Goal: Task Accomplishment & Management: Use online tool/utility

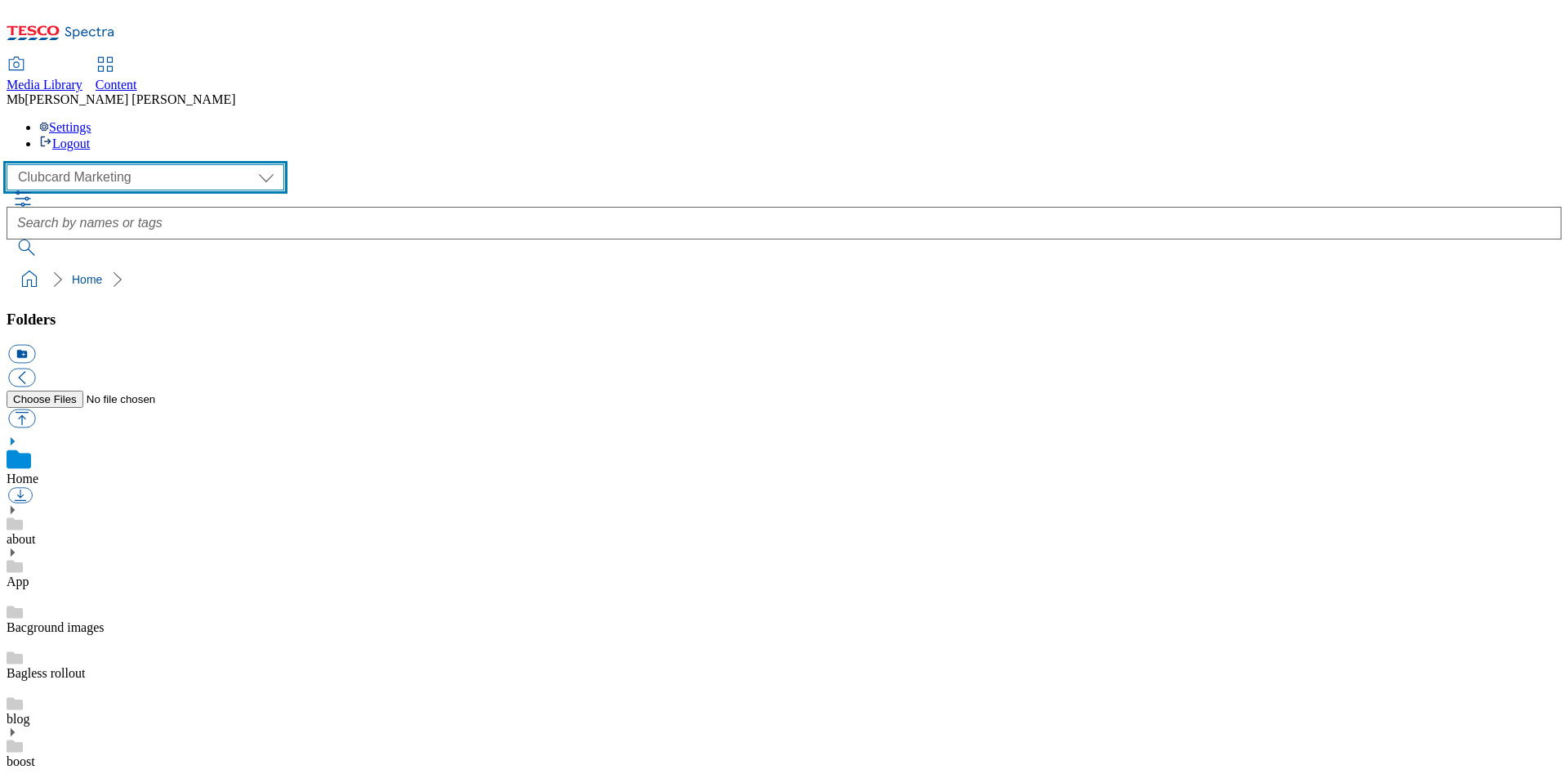
click at [153, 165] on select "Clubcard Marketing Dotcom UK GHS Marketing UK GHS Product UK GHS ROI Realfood" at bounding box center [146, 178] width 278 height 26
select select "flare-ghs-mktg"
click at [11, 165] on select "Clubcard Marketing Dotcom UK GHS Marketing UK GHS Product UK GHS ROI Realfood" at bounding box center [146, 178] width 278 height 26
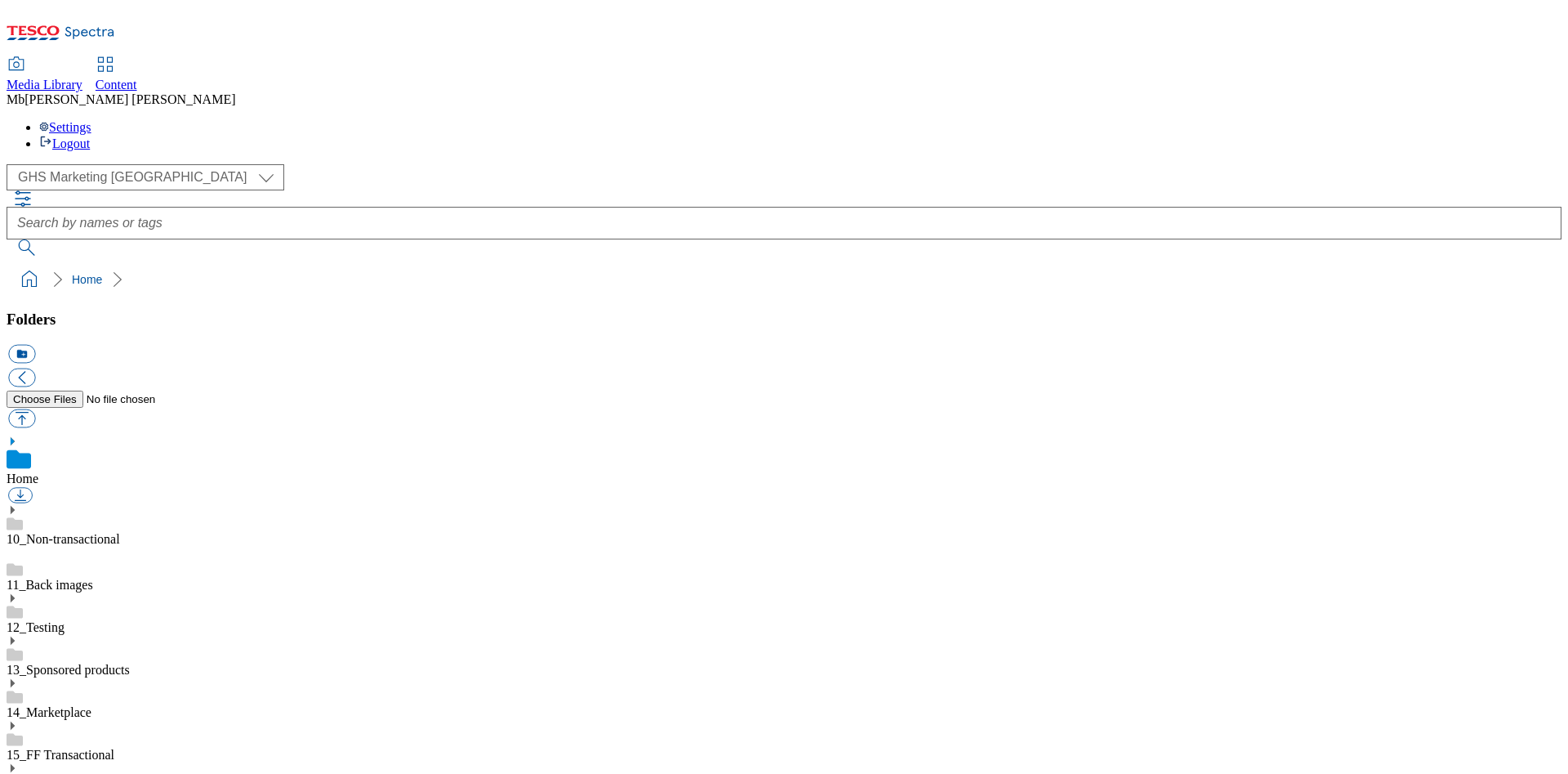
click at [137, 78] on span "Content" at bounding box center [116, 84] width 42 height 14
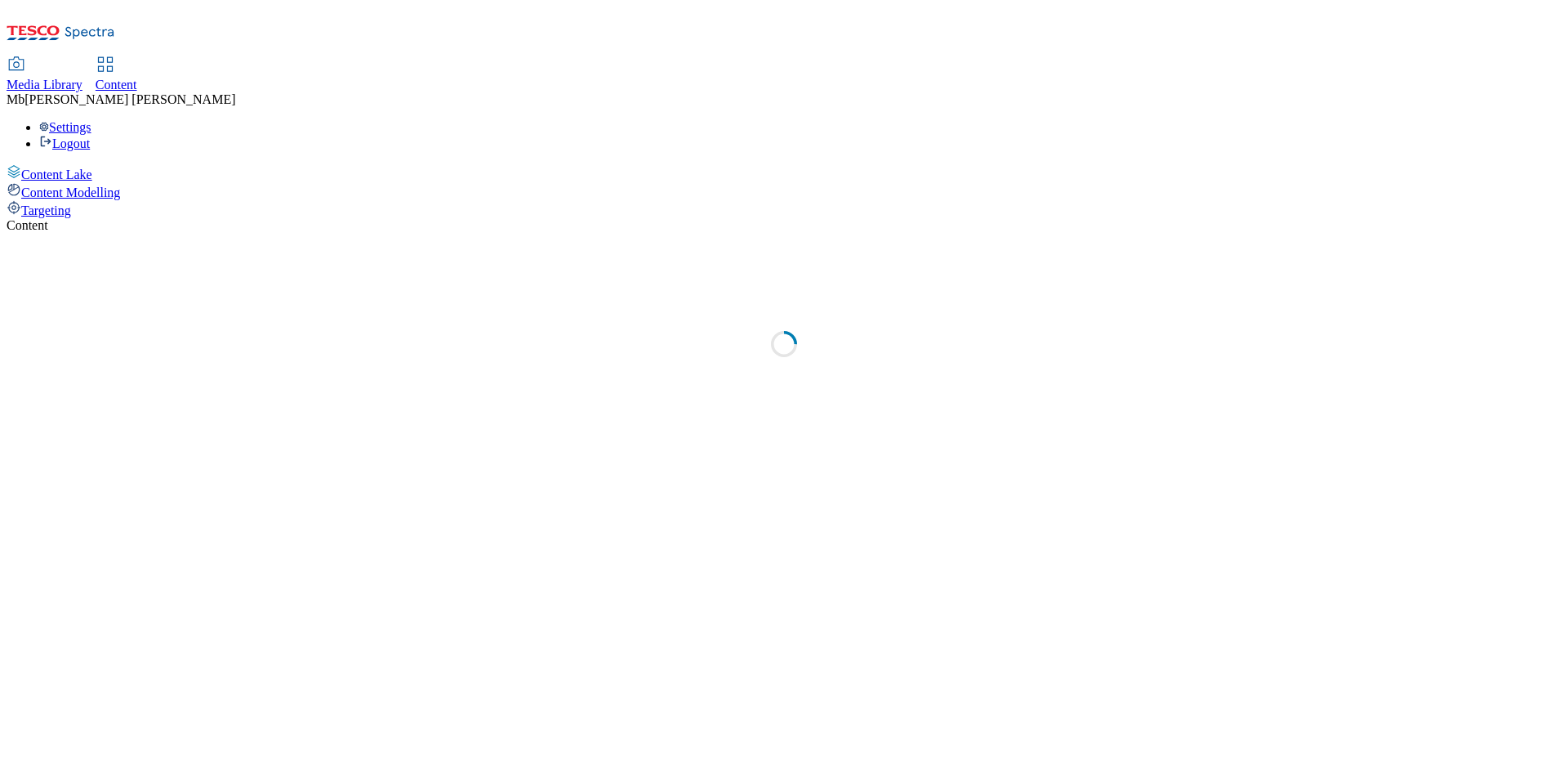
select select "ghs-uk"
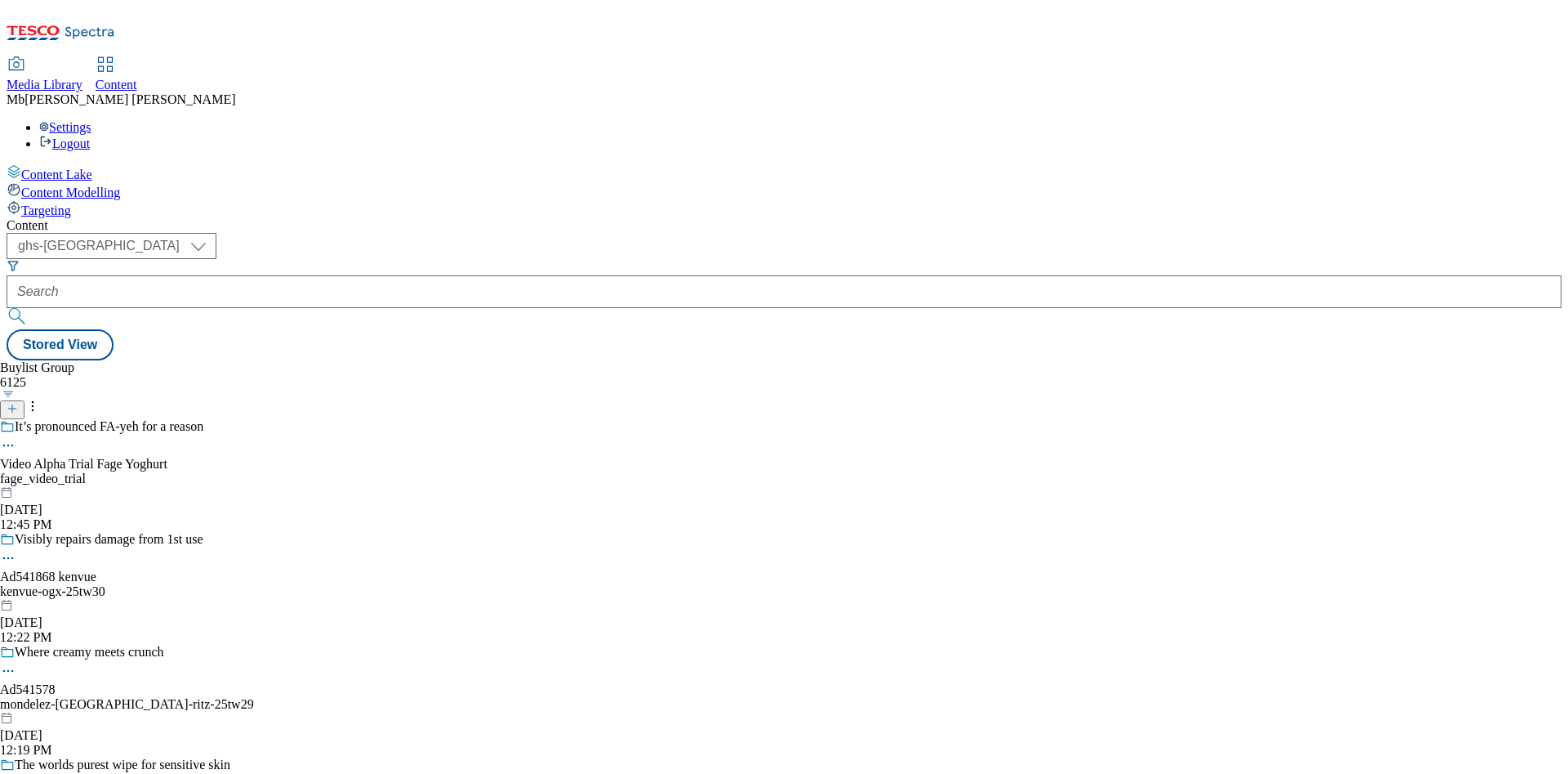
click at [71, 203] on span "Targeting" at bounding box center [45, 210] width 50 height 14
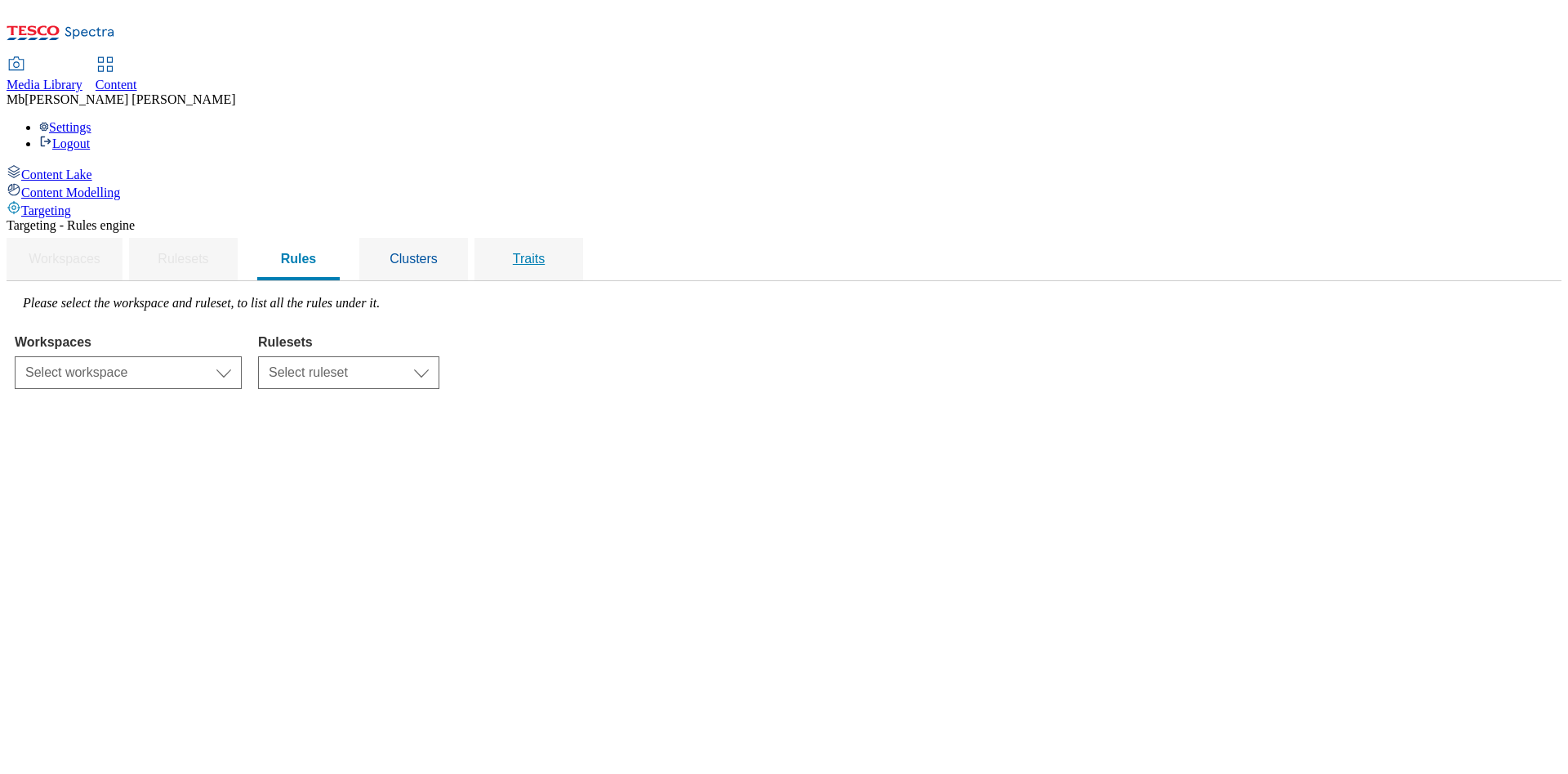
click at [545, 252] on span "Traits" at bounding box center [529, 258] width 32 height 14
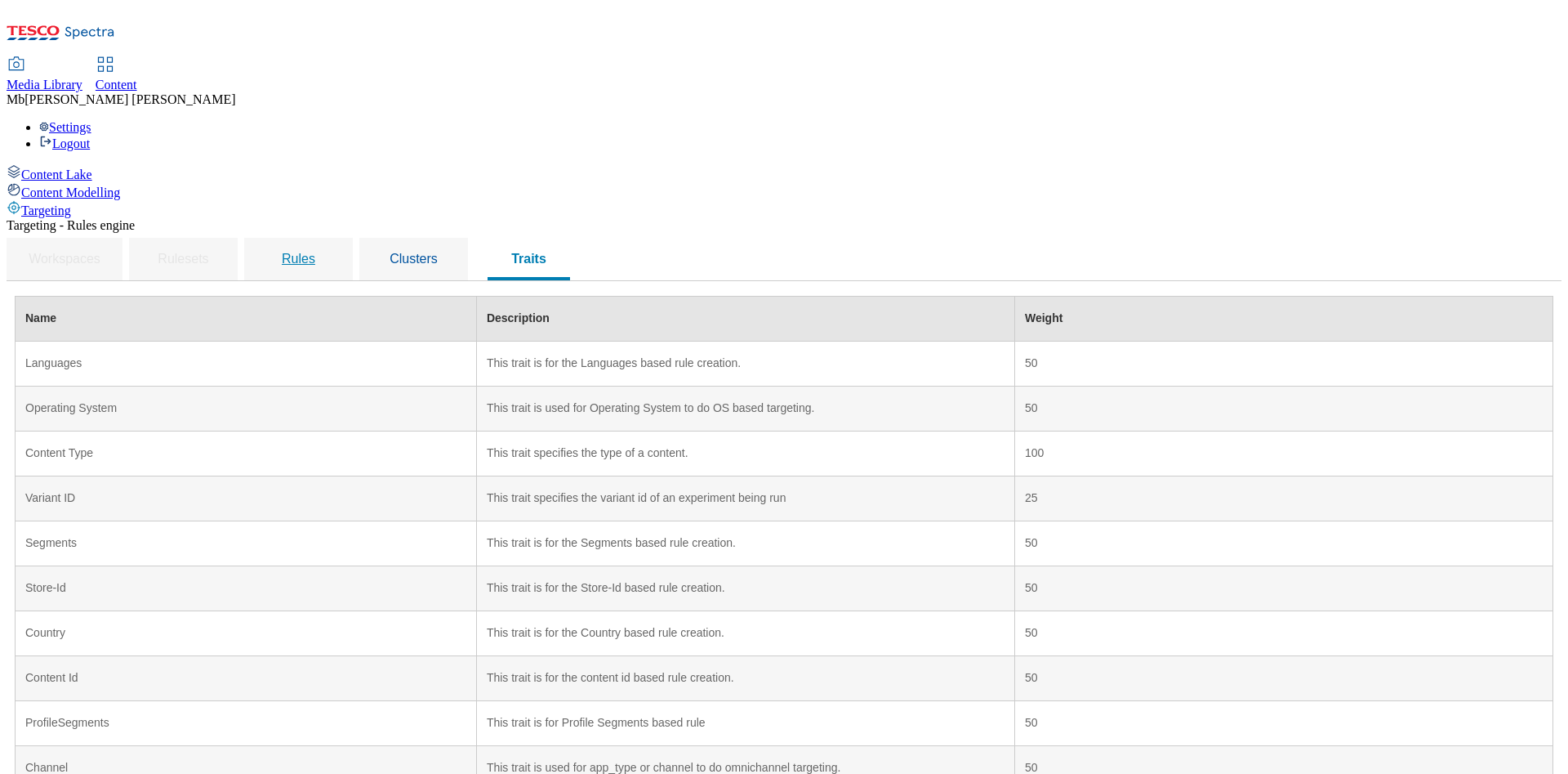
click at [315, 252] on span "Rules" at bounding box center [298, 258] width 33 height 14
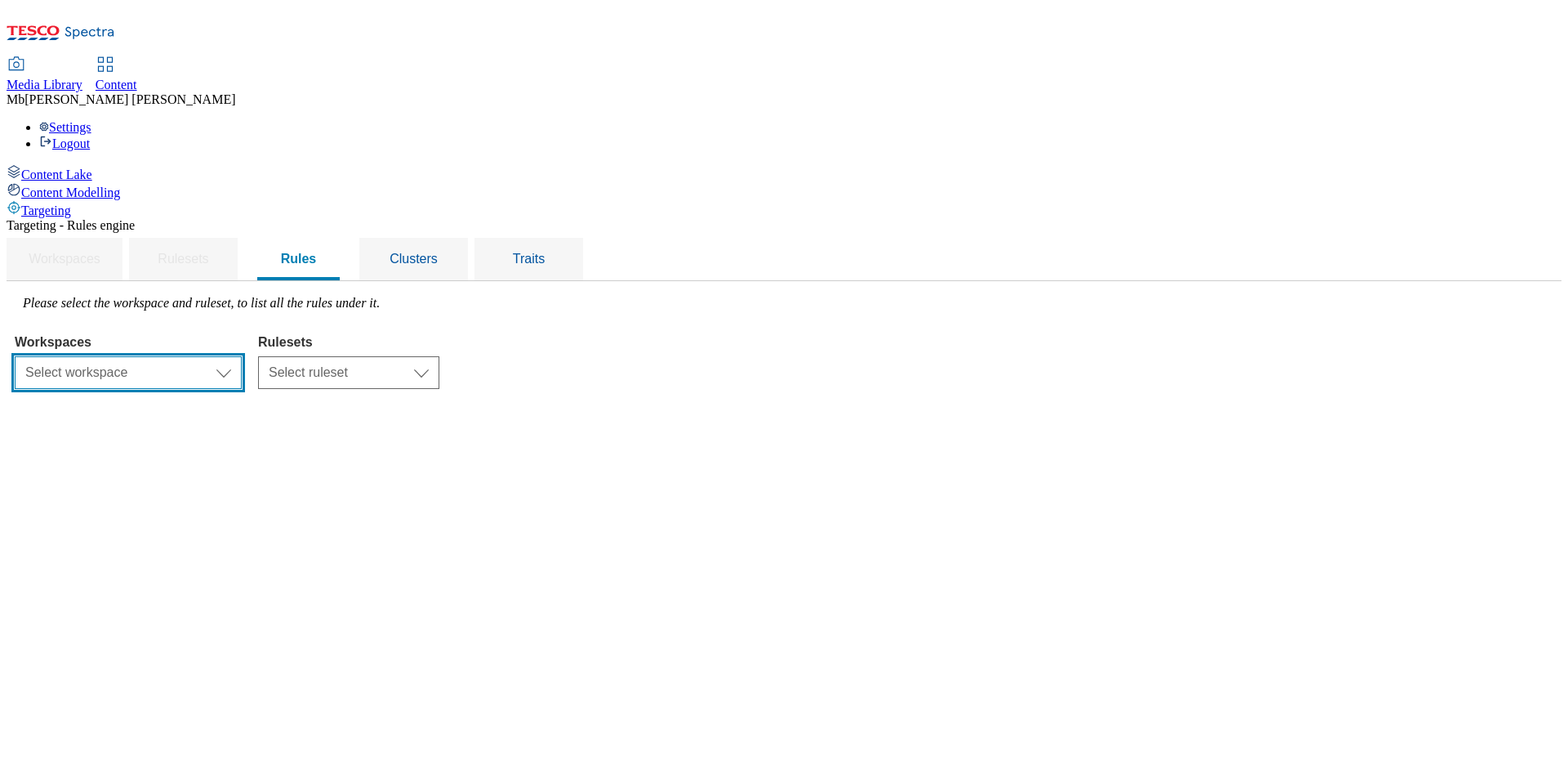
click at [242, 357] on select "Select workspace Content" at bounding box center [129, 373] width 227 height 33
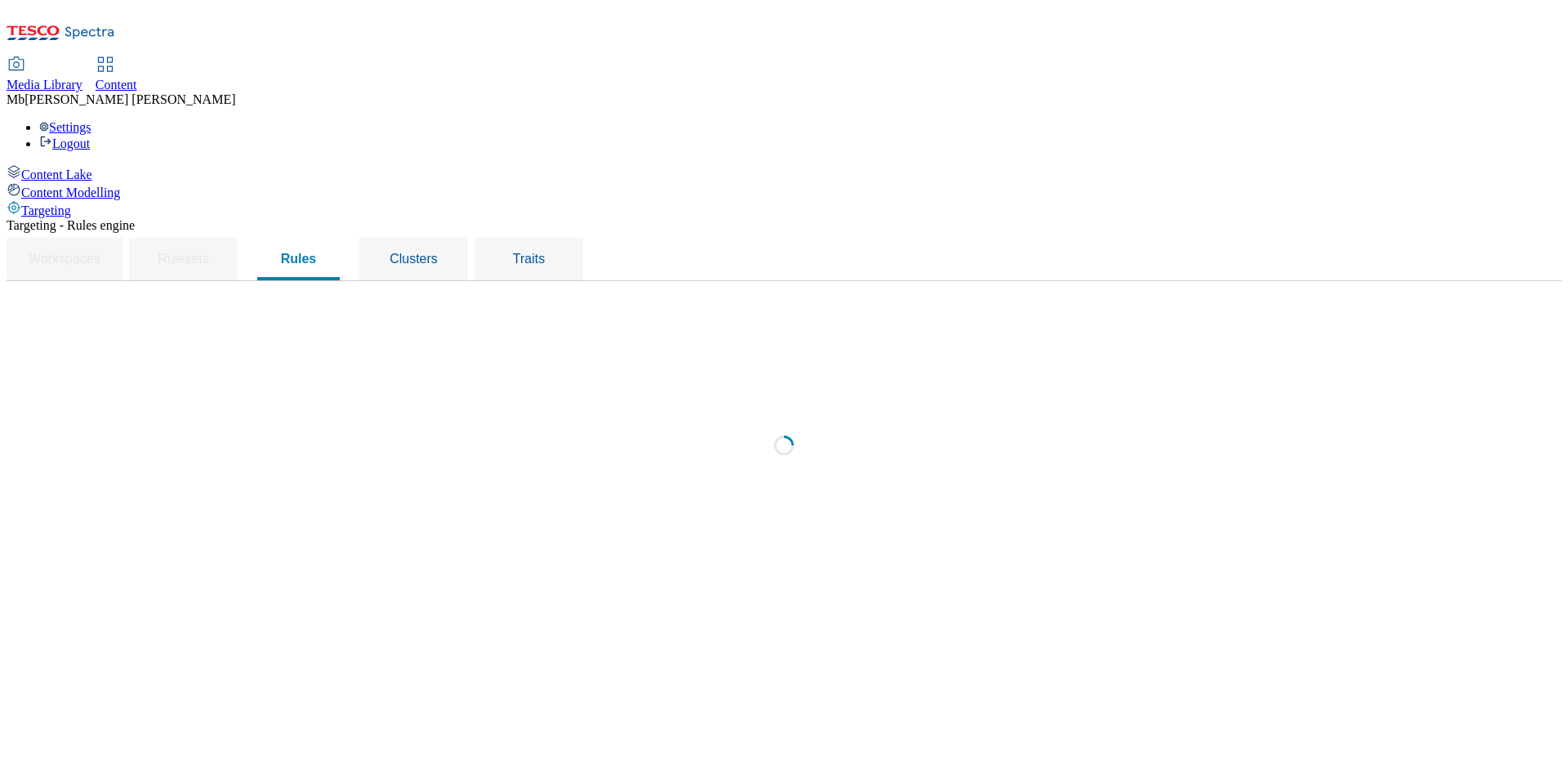
select select "f510054f-adaa-4692-b570-80fa3897127a"
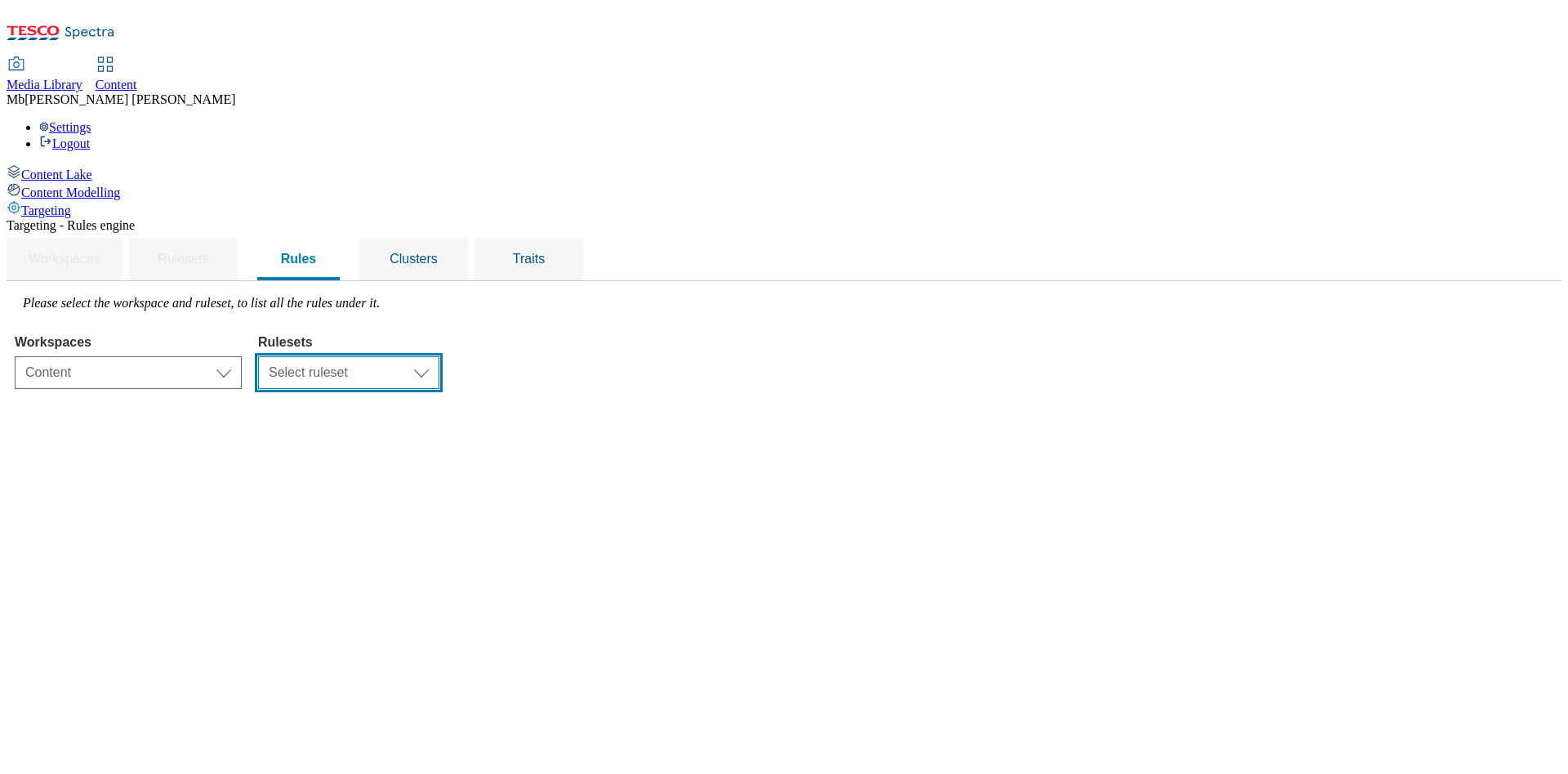
click at [440, 357] on select "Select ruleset ROI UK" at bounding box center [349, 373] width 182 height 33
select select "7f9e739d-6abb-424f-b94f-4b375a3fe6e0"
click at [440, 357] on select "Select ruleset ROI UK" at bounding box center [349, 373] width 182 height 33
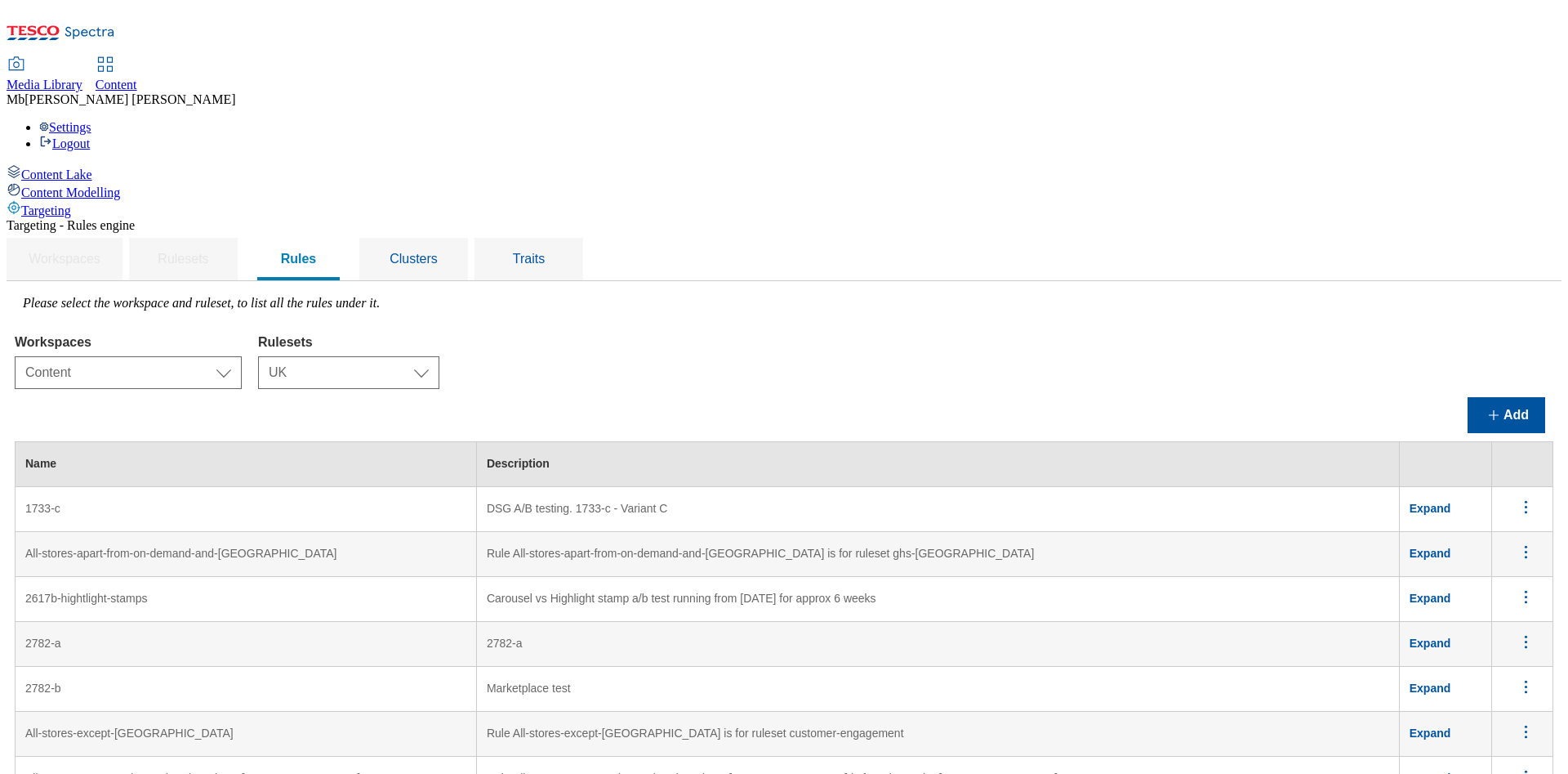
scroll to position [123, 0]
click at [1508, 397] on button "Add" at bounding box center [1507, 415] width 78 height 36
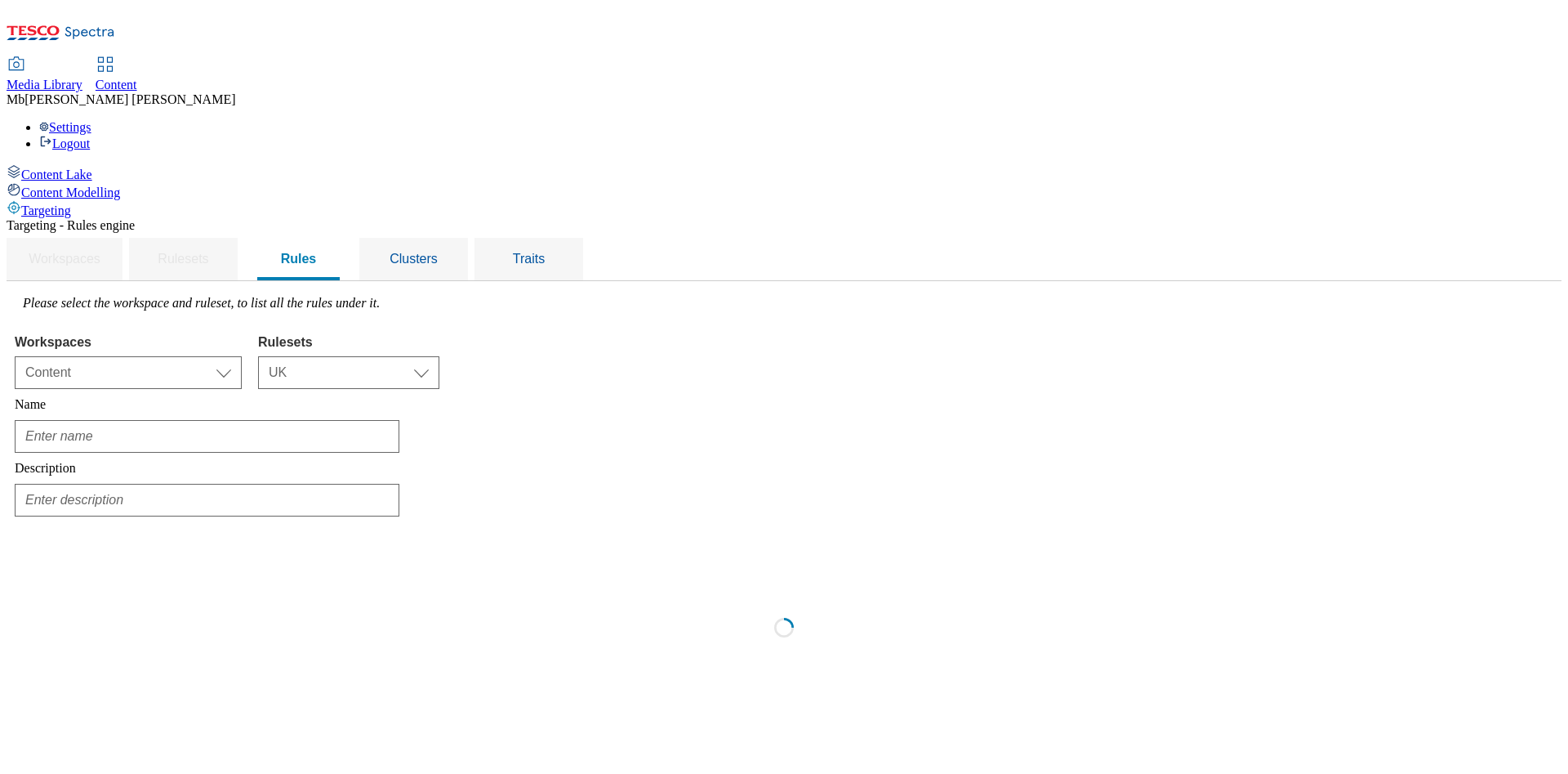
scroll to position [0, 0]
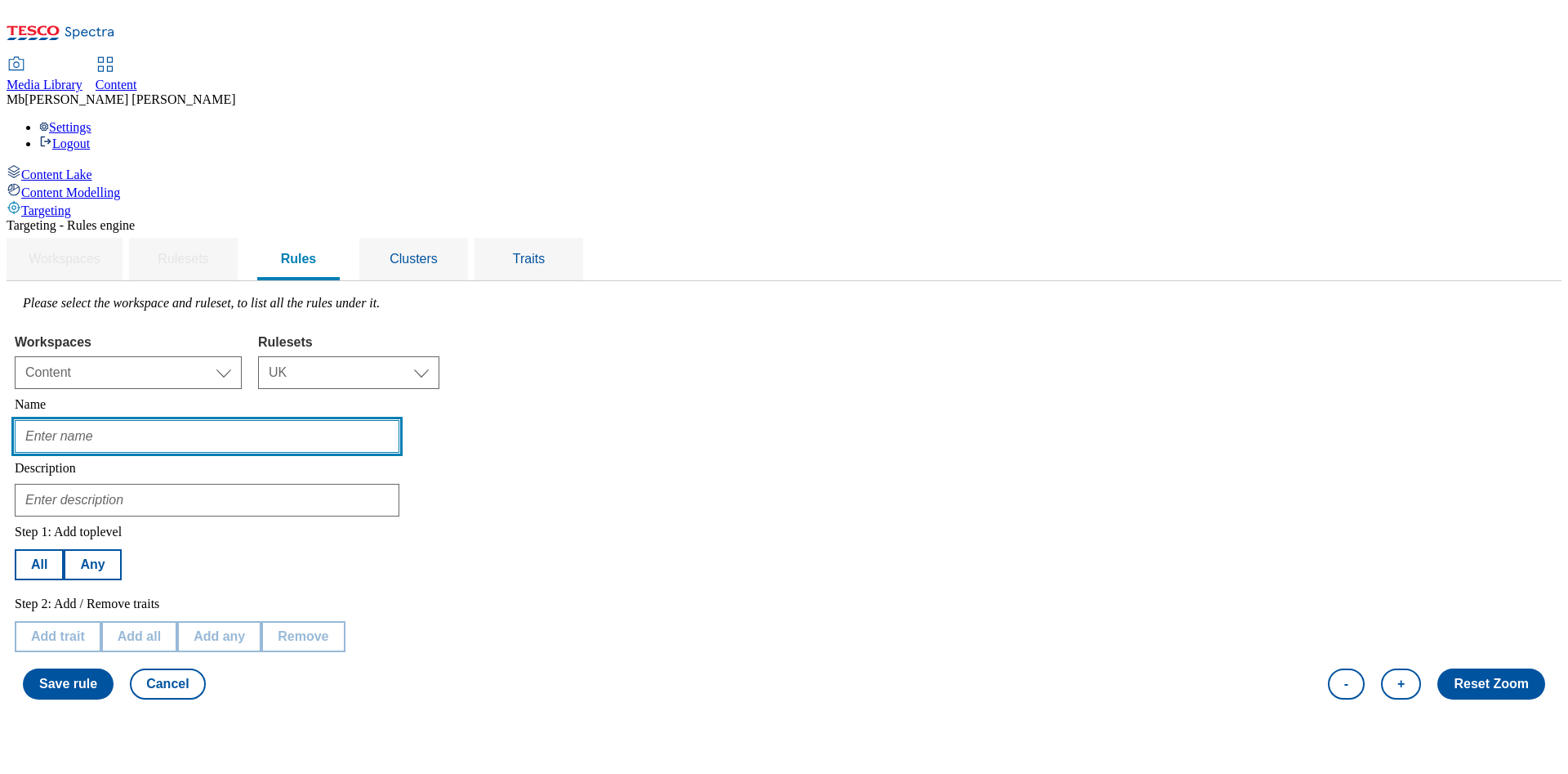
click at [361, 420] on input "text" at bounding box center [207, 436] width 385 height 33
type input "Mike B Test Faststats"
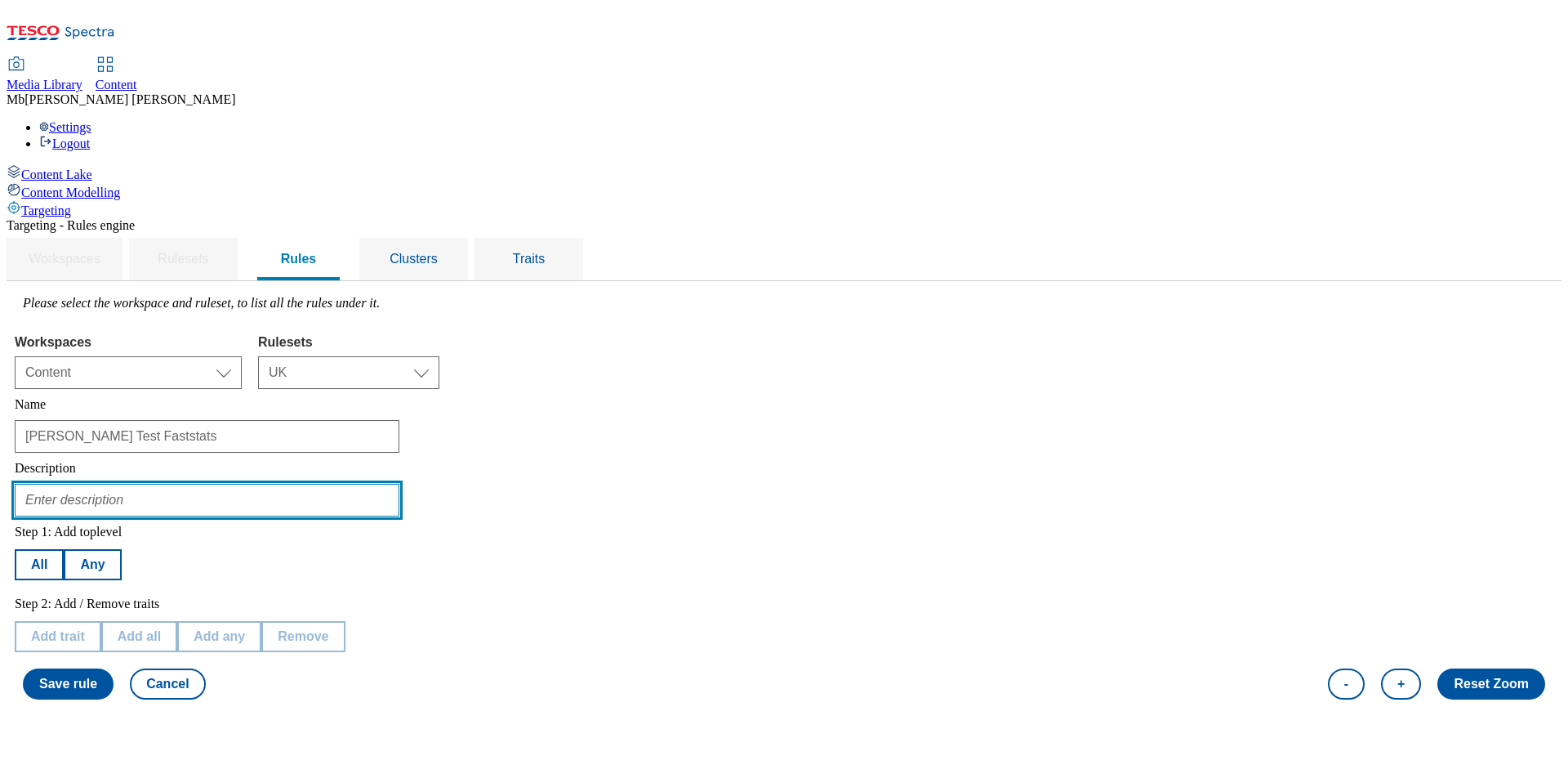
click at [322, 484] on input "text" at bounding box center [207, 500] width 385 height 33
type input "V3 segment pet"
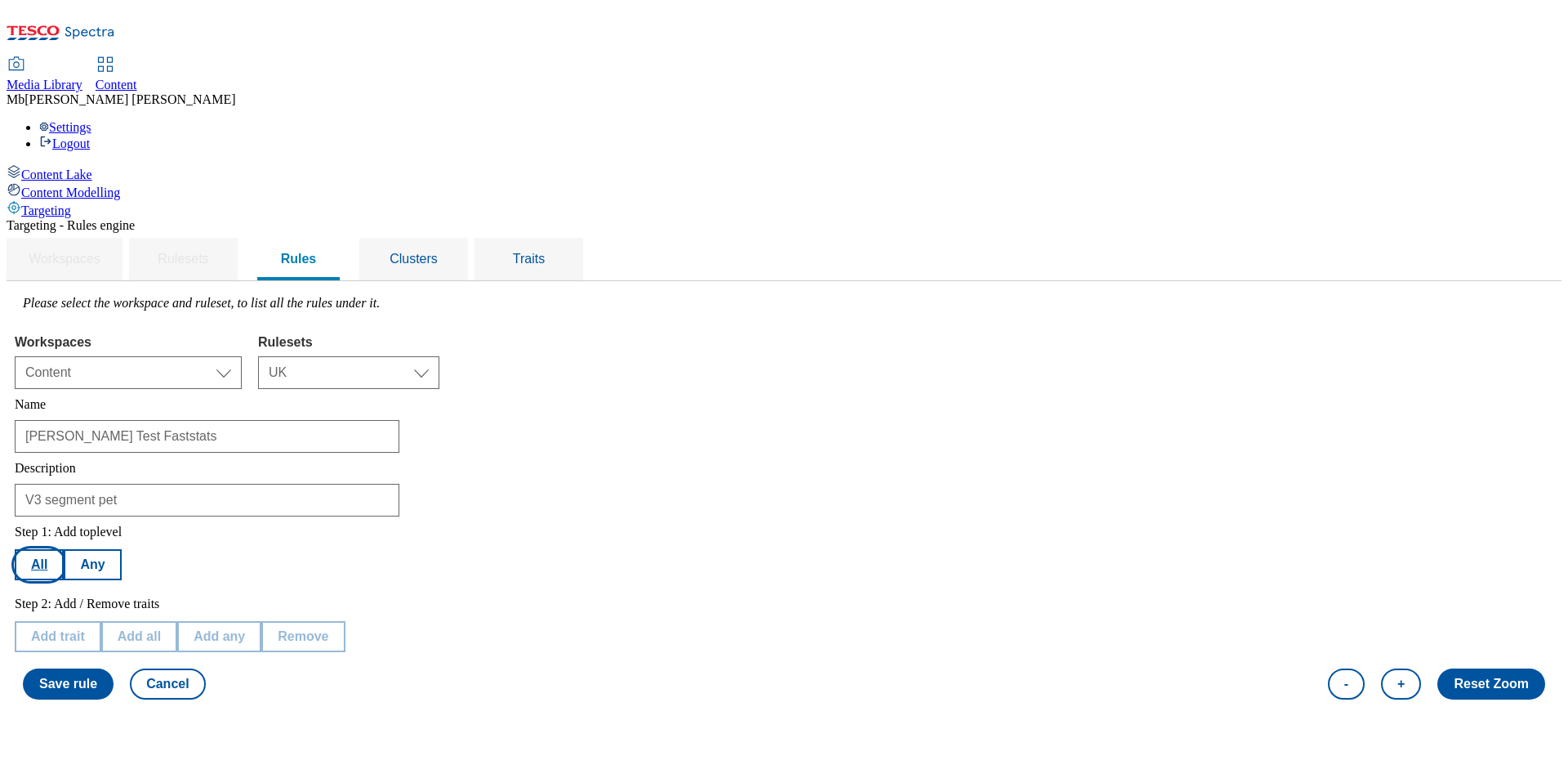
click at [63, 549] on button "All" at bounding box center [40, 564] width 49 height 31
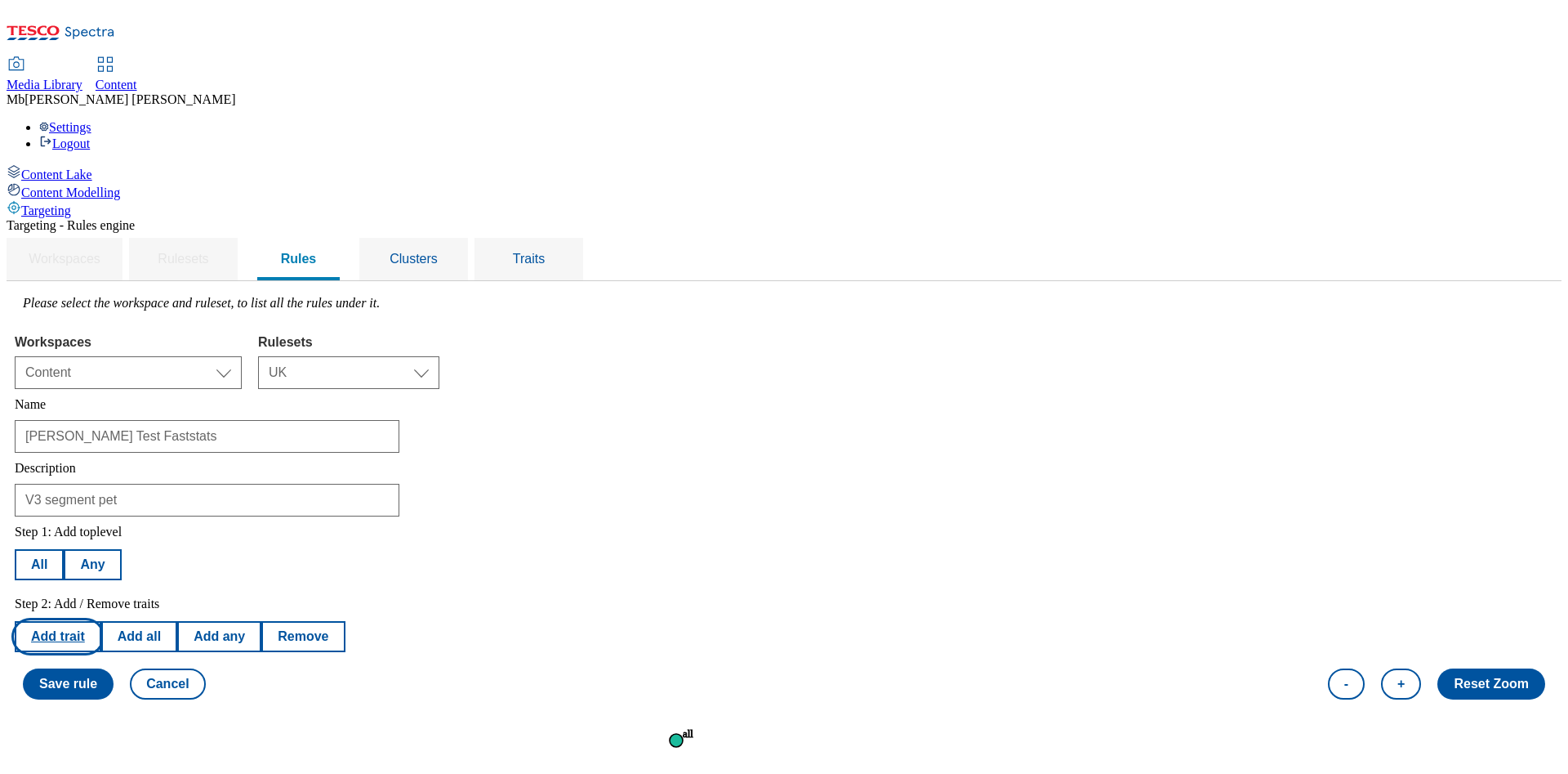
click at [101, 621] on button "Add trait" at bounding box center [59, 636] width 87 height 31
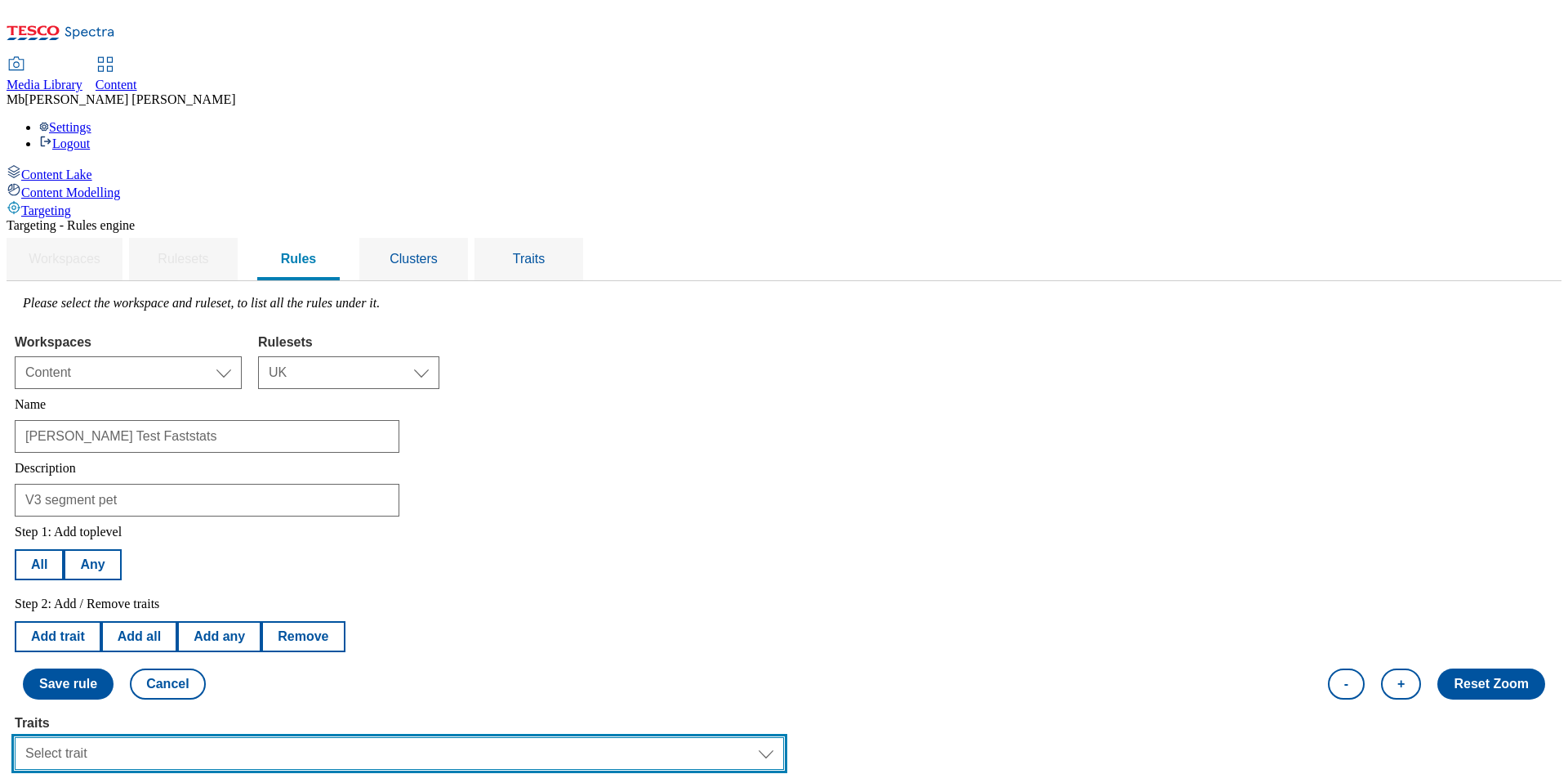
click at [584, 737] on select "Select trait Languages Operating System Content Type Variant ID Segments Channe…" at bounding box center [400, 753] width 770 height 33
select select "profileSegments"
click at [220, 737] on select "Select trait Languages Operating System Content Type Variant ID Segments Channe…" at bounding box center [400, 753] width 770 height 33
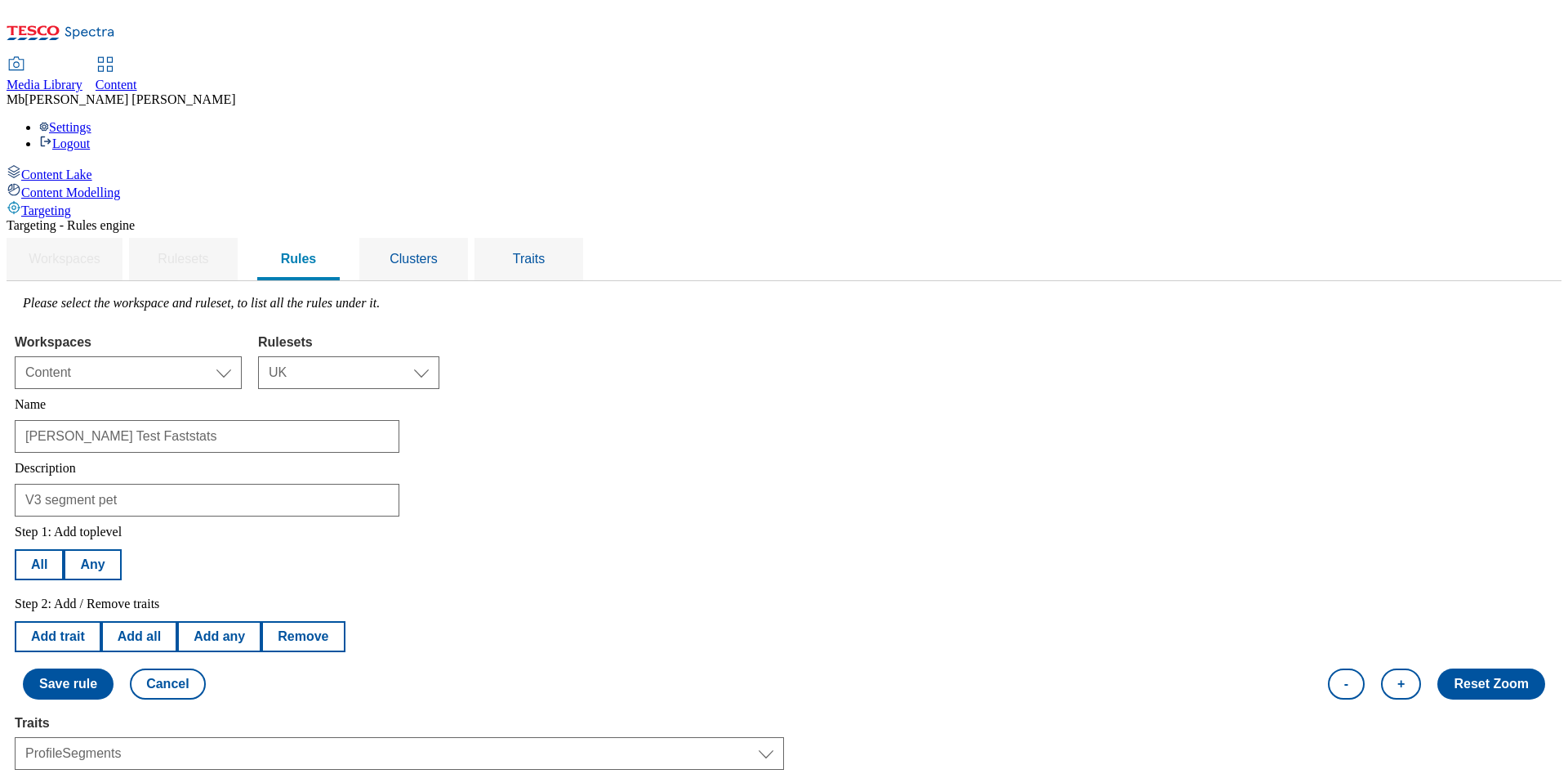
select select "equals"
click at [1109, 517] on div "Step 1: Add toplevel All Any Step 2: Add / Remove traits Add trait Add all Add …" at bounding box center [784, 612] width 1539 height 191
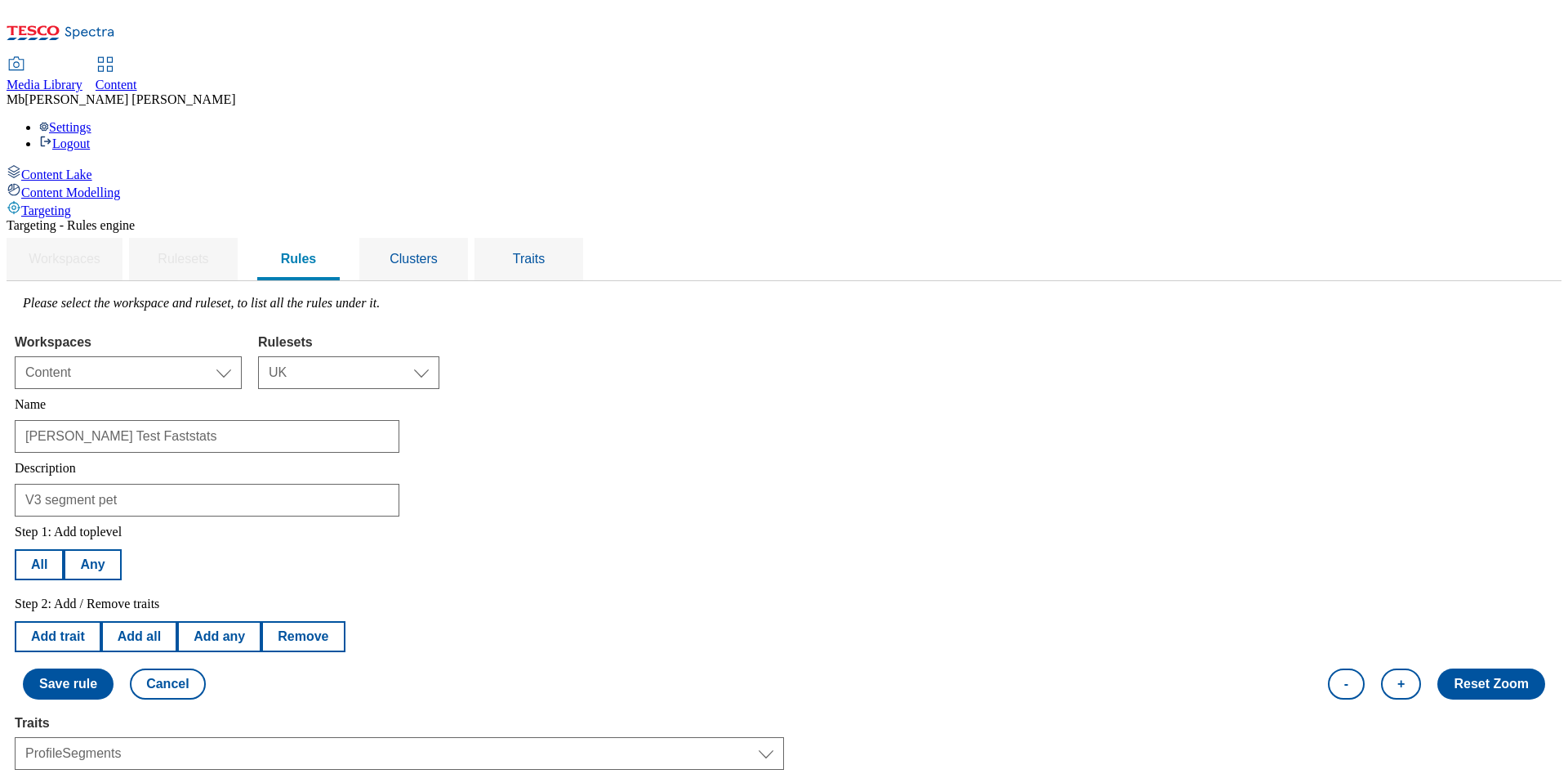
scroll to position [368, 0]
drag, startPoint x: 1159, startPoint y: 259, endPoint x: 1101, endPoint y: 326, distance: 88.6
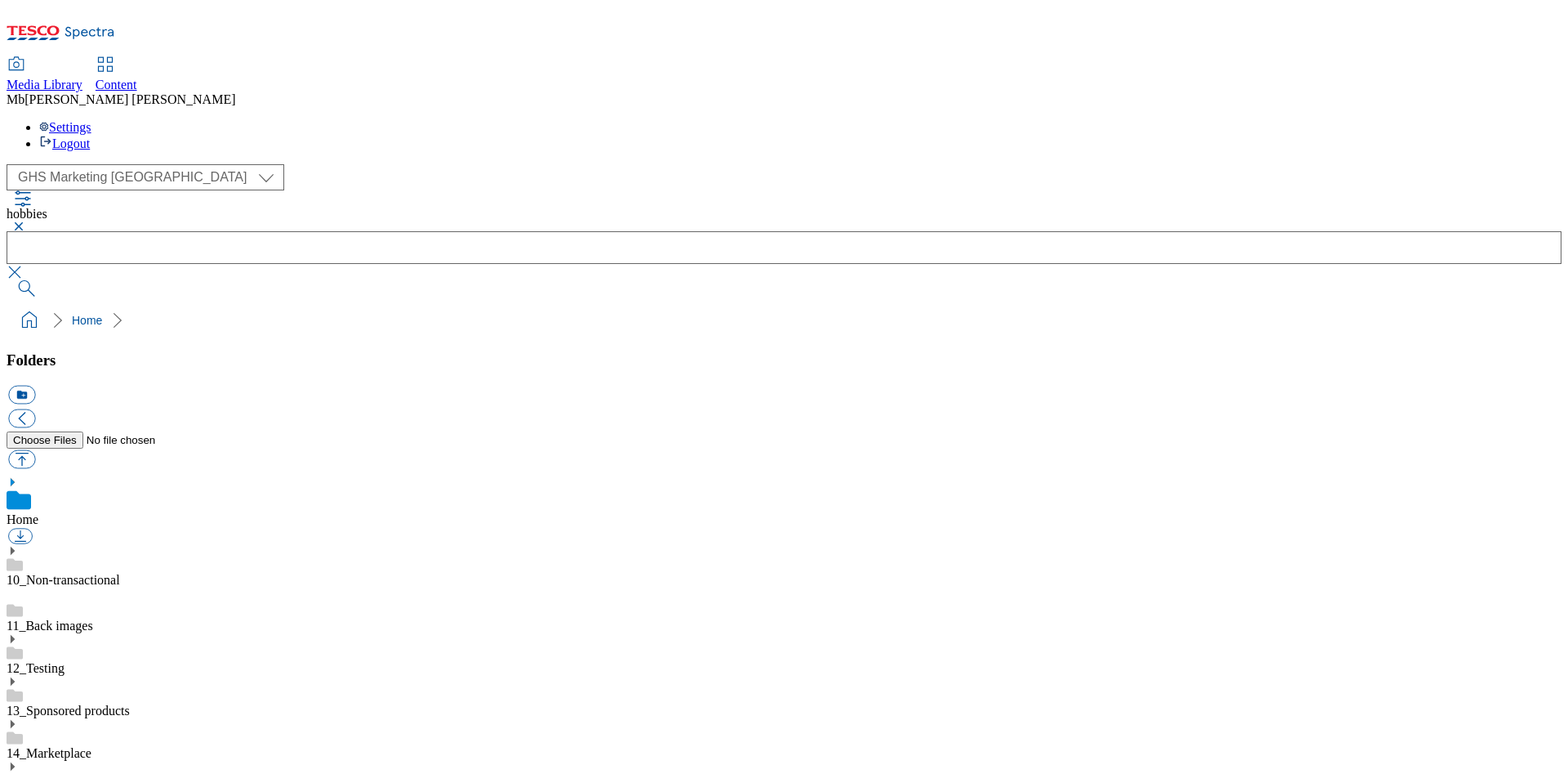
select select "flare-ghs-mktg"
click at [26, 221] on button "button" at bounding box center [16, 226] width 20 height 9
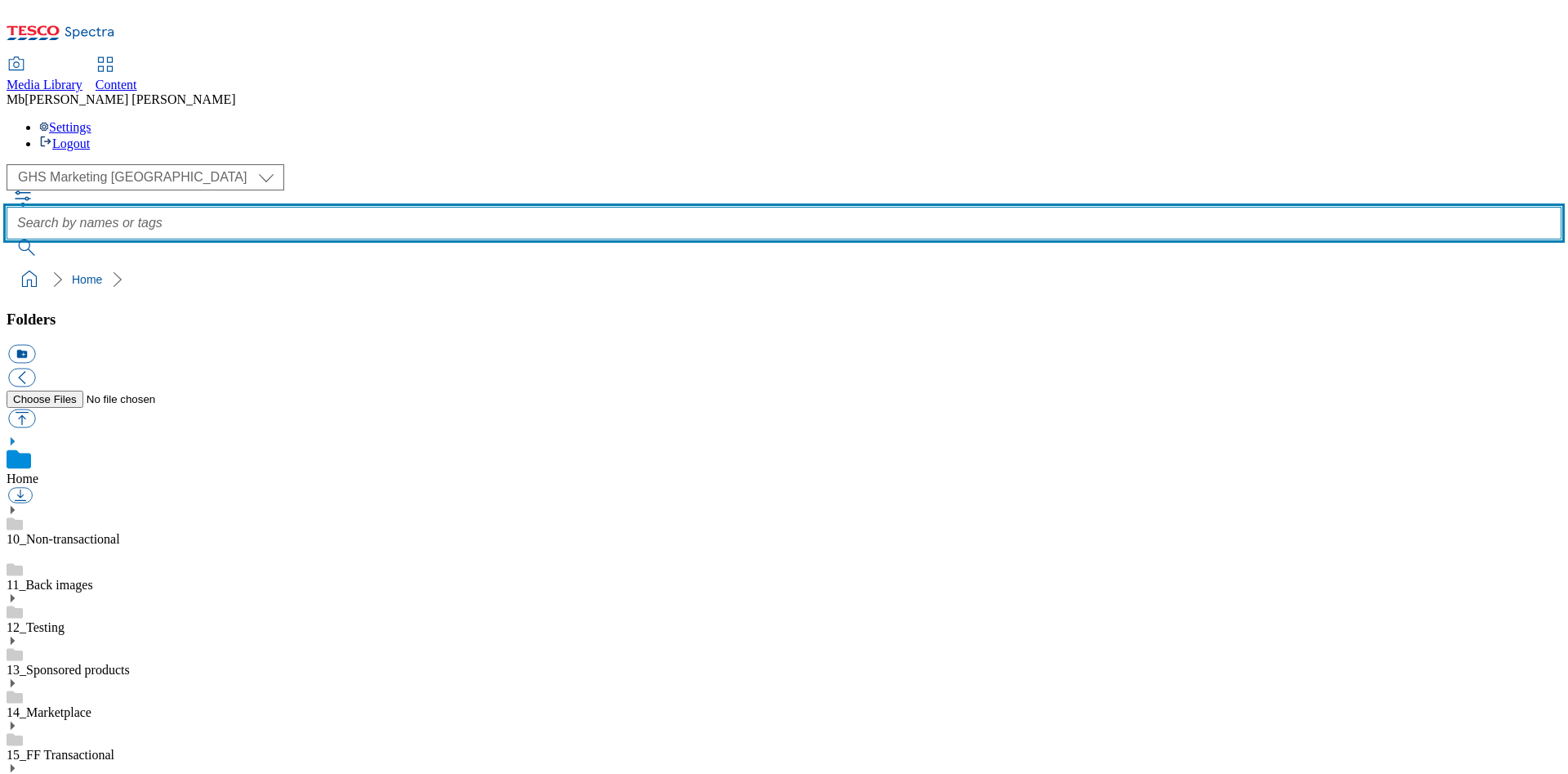
click at [590, 207] on input "text" at bounding box center [784, 223] width 1555 height 33
type input "CIT"
click at [7, 239] on button "submit" at bounding box center [27, 247] width 43 height 16
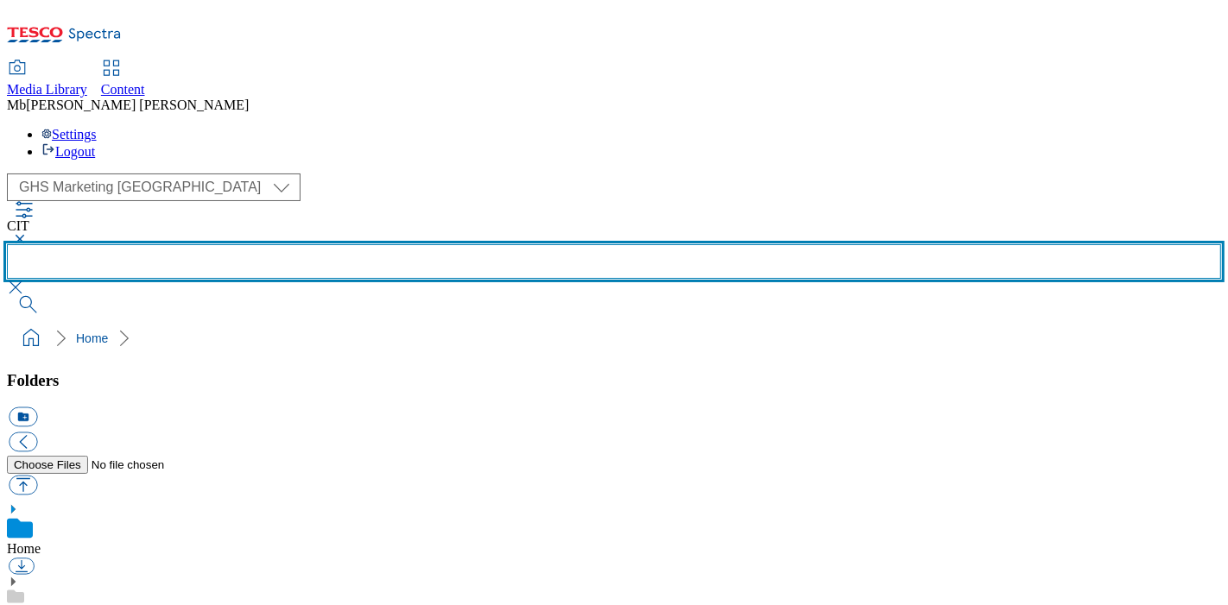
scroll to position [288, 0]
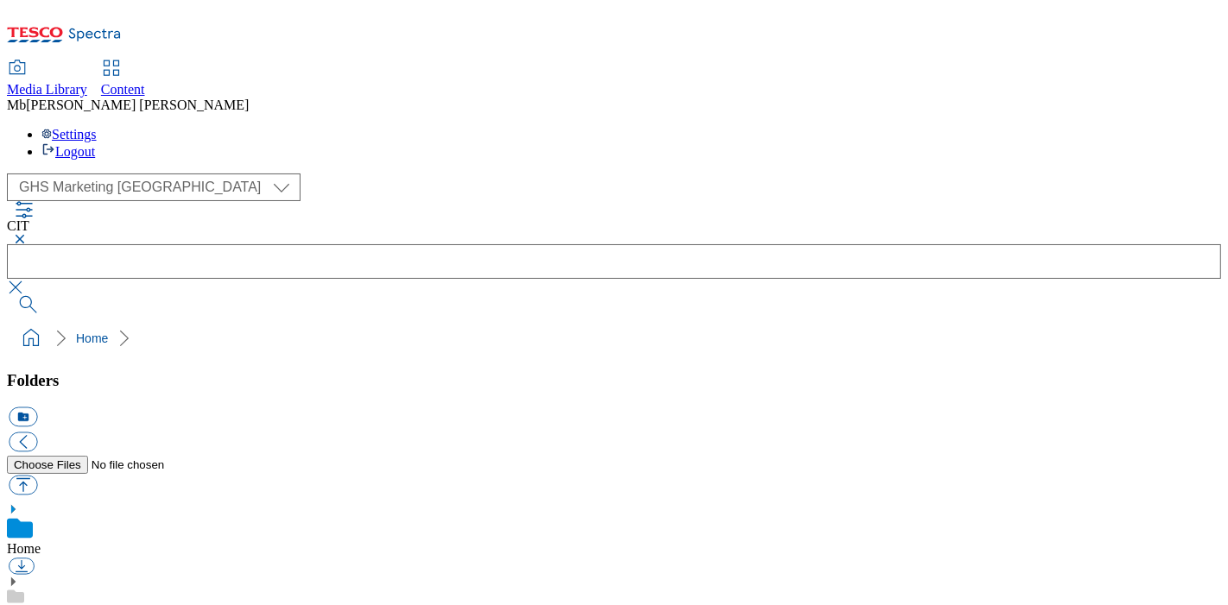
drag, startPoint x: 589, startPoint y: 413, endPoint x: 1032, endPoint y: 406, distance: 443.1
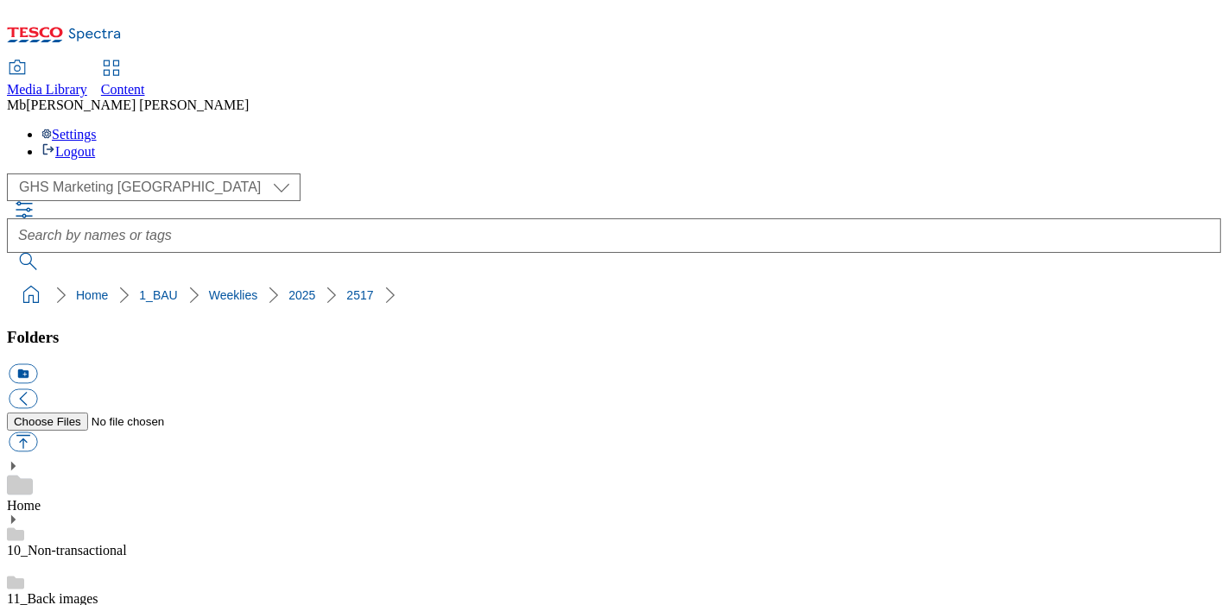
scroll to position [1007, 0]
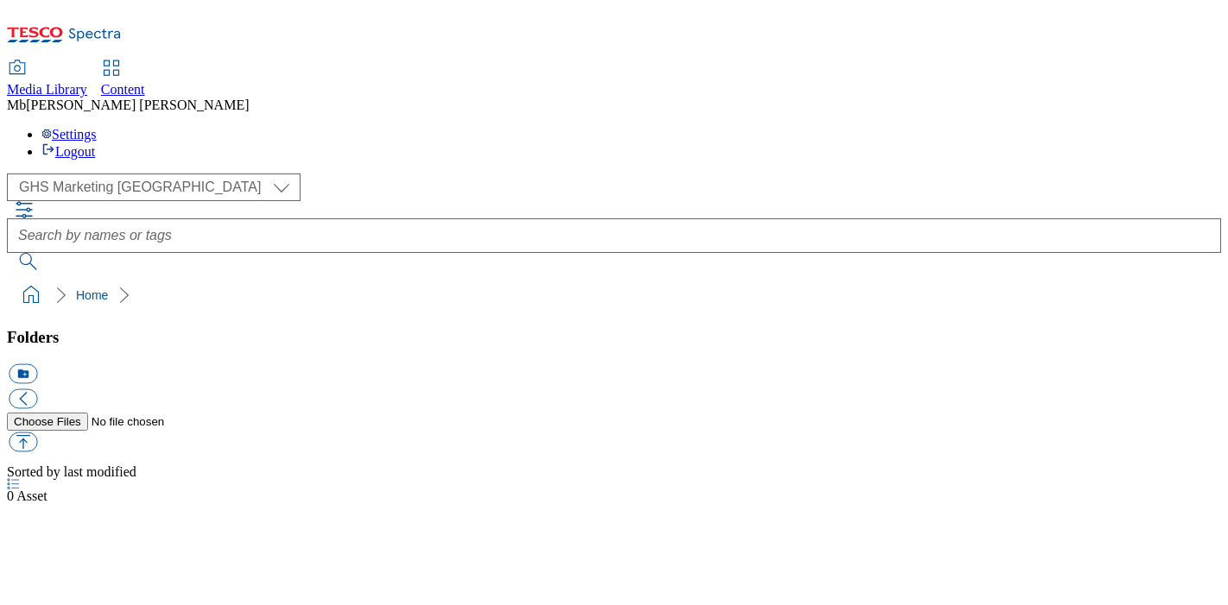
select select "flare-ghs-mktg"
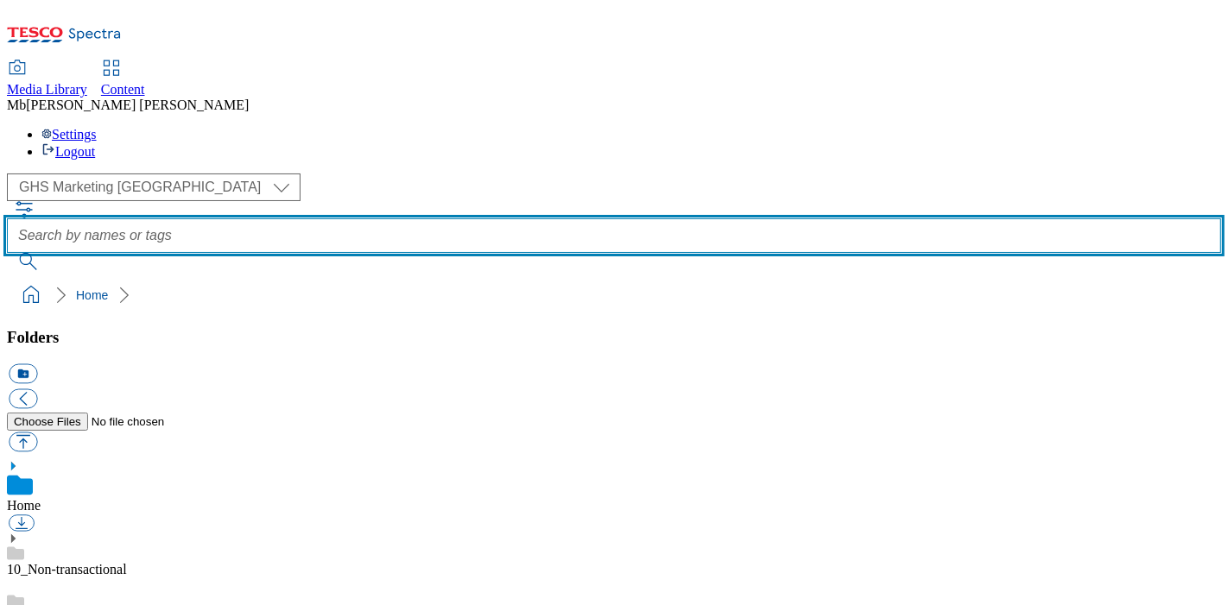
click at [612, 219] on input "text" at bounding box center [614, 236] width 1214 height 35
type input "cit"
click at [7, 253] on button "submit" at bounding box center [29, 261] width 45 height 17
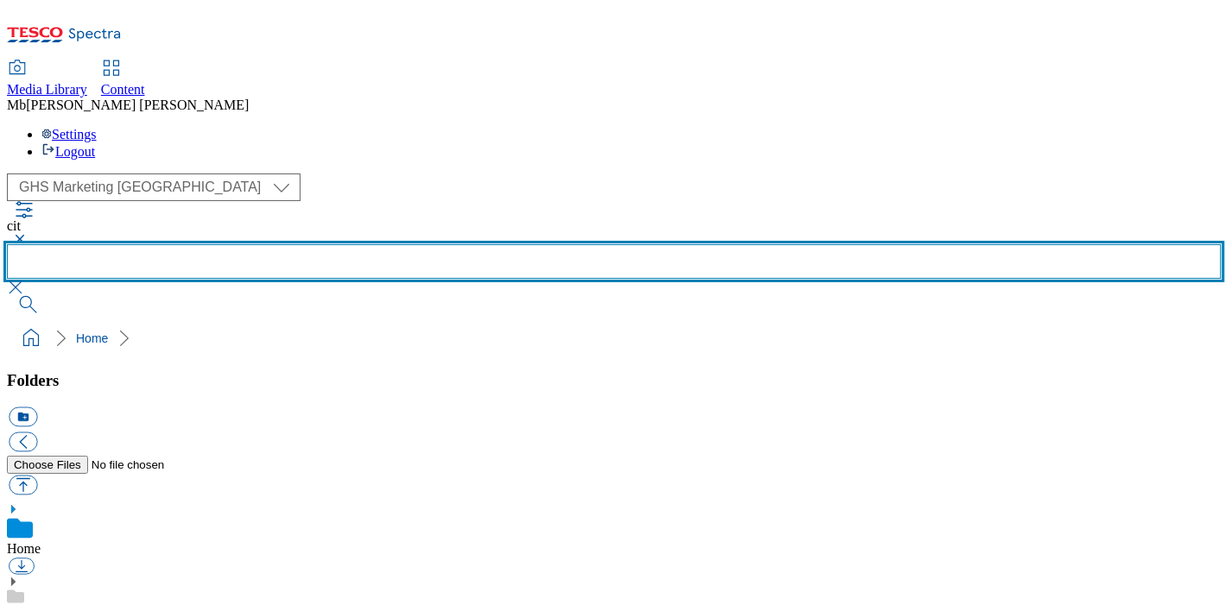
scroll to position [192, 0]
